Goal: Find contact information: Find contact information

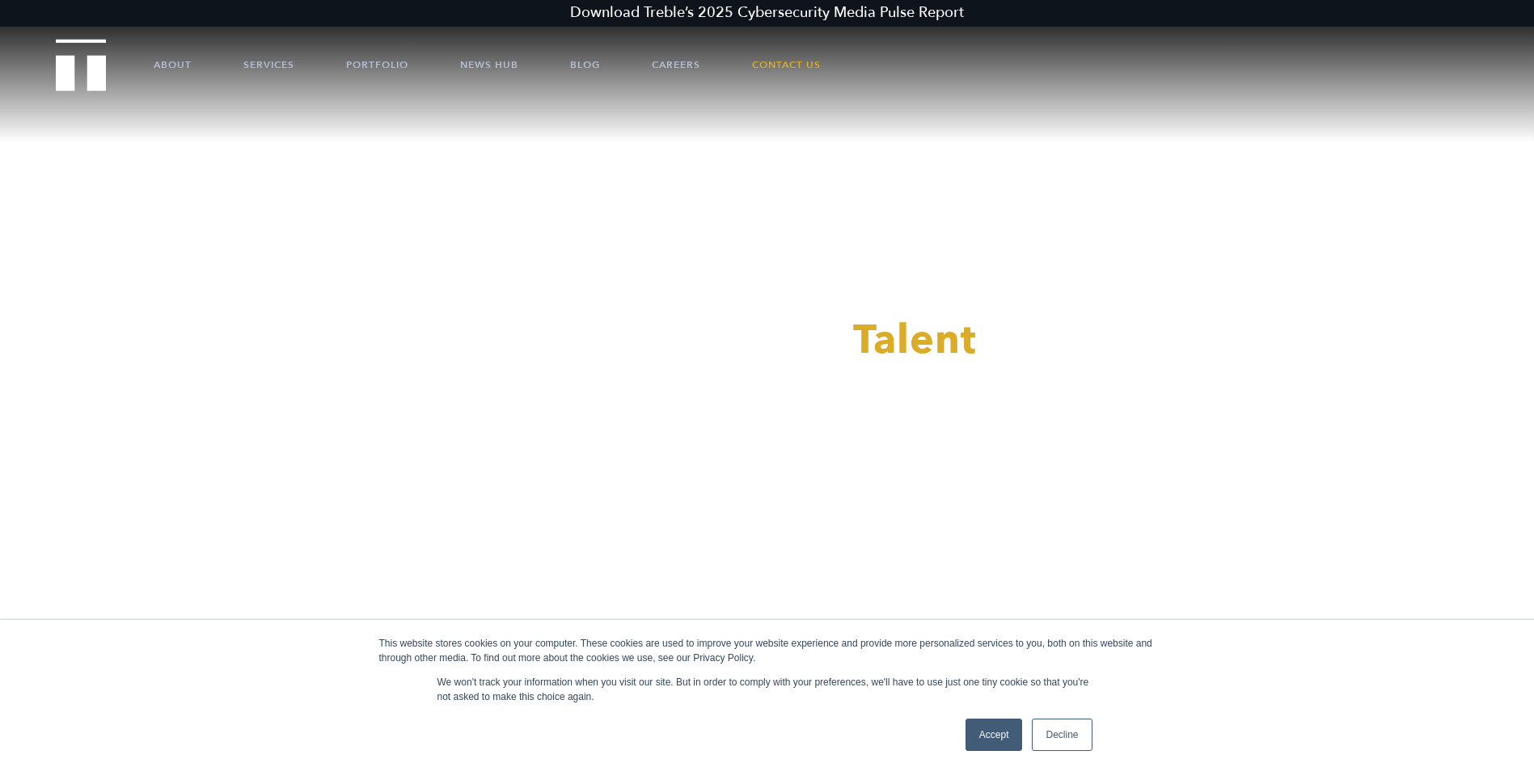
click at [1072, 735] on link "Decline" at bounding box center [1062, 734] width 60 height 32
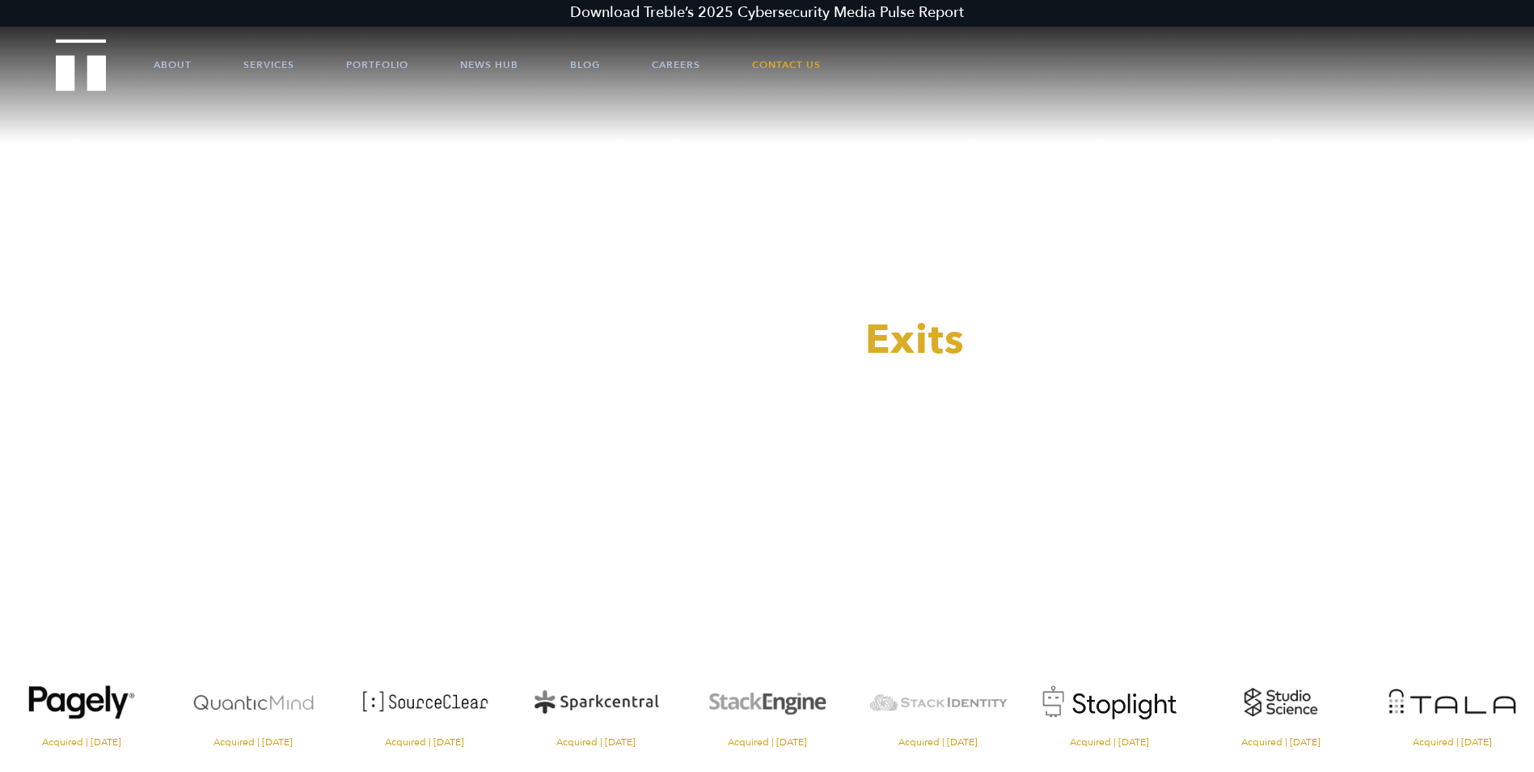
click at [1474, 6] on header "Download Treble’s 2025 Cybersecurity Media Pulse Report About Services Portfoli…" at bounding box center [767, 45] width 1534 height 90
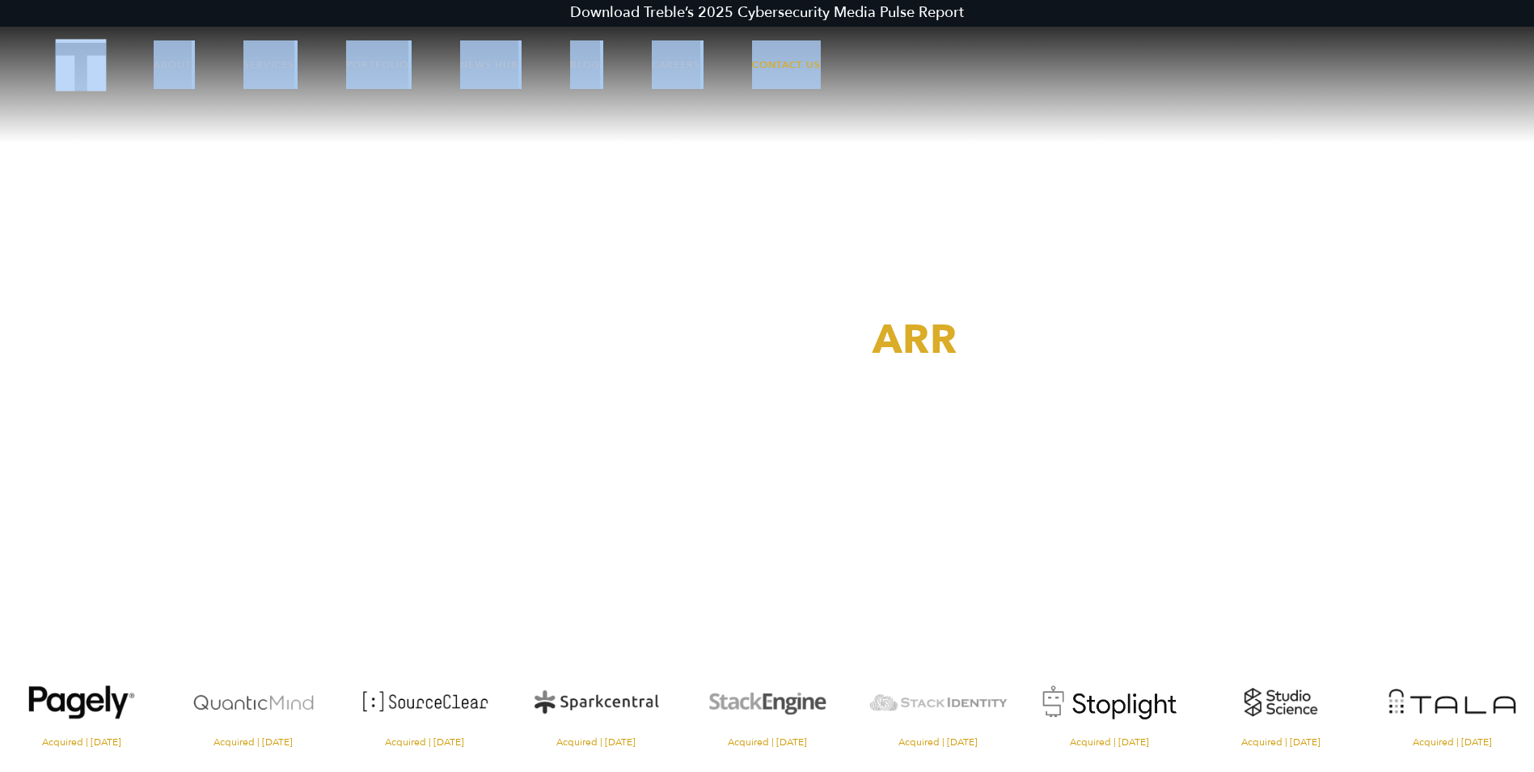
click at [692, 99] on video at bounding box center [767, 384] width 1534 height 768
click at [812, 67] on link "Contact Us" at bounding box center [786, 64] width 69 height 49
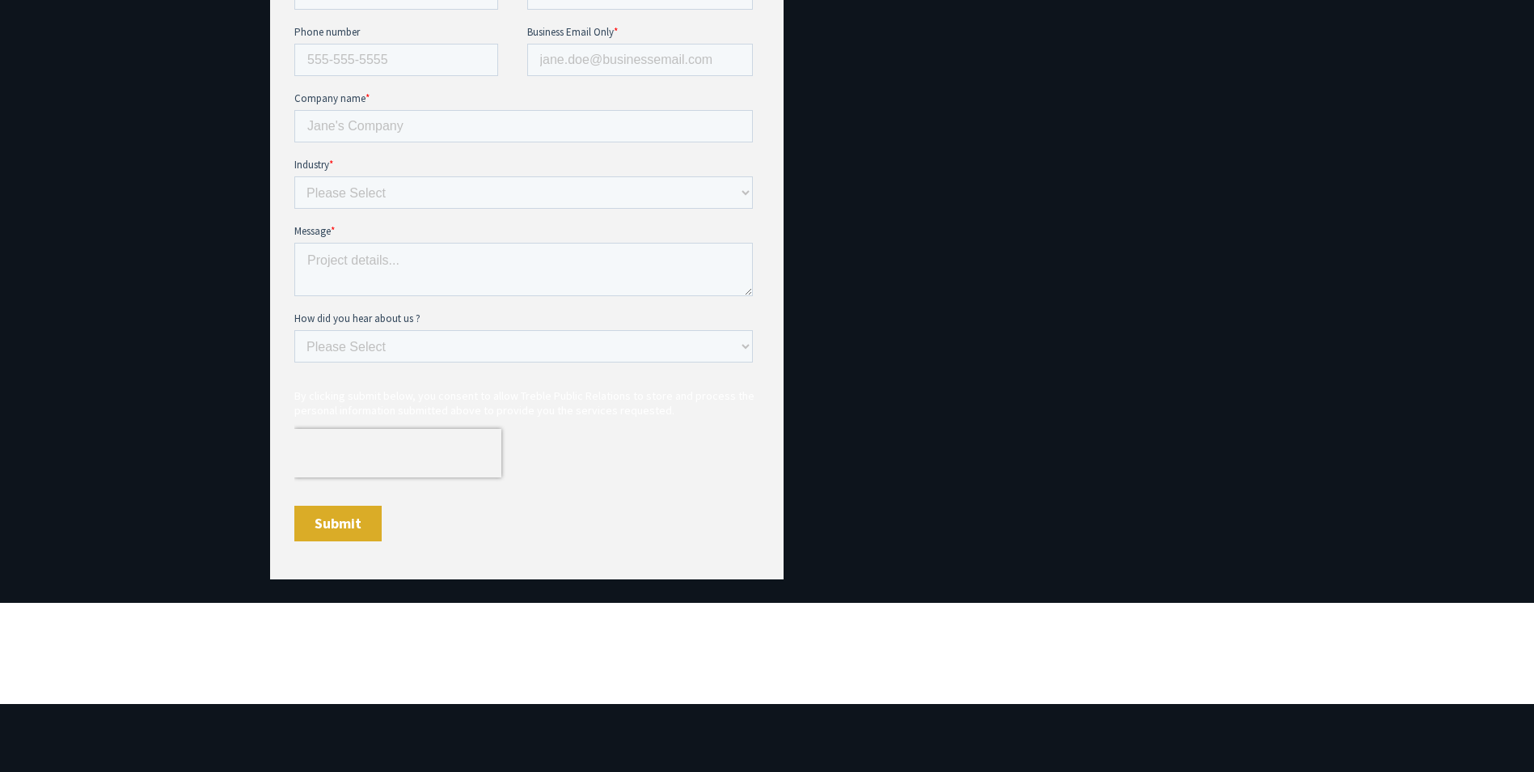
scroll to position [1323, 0]
